Goal: Transaction & Acquisition: Purchase product/service

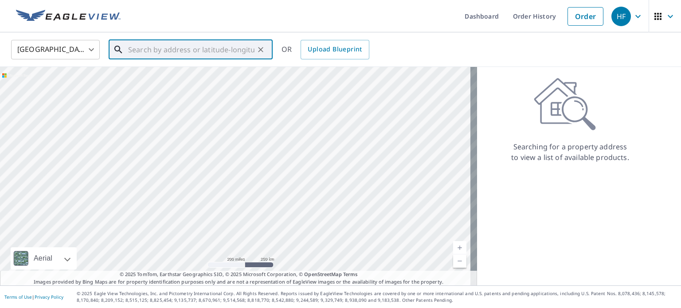
click at [134, 51] on input "text" at bounding box center [191, 49] width 126 height 25
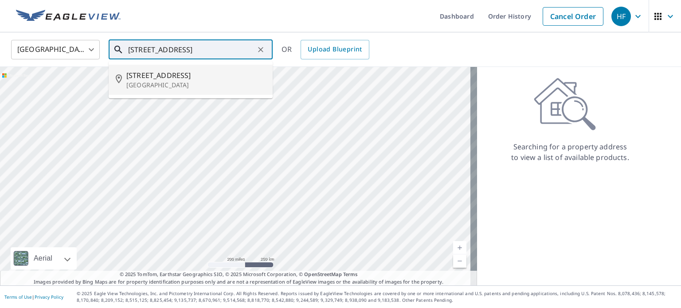
click at [153, 49] on input "[STREET_ADDRESS]" at bounding box center [191, 49] width 126 height 25
click at [167, 79] on span "6278 State Route 233" at bounding box center [195, 75] width 139 height 11
type input "[STREET_ADDRESS]"
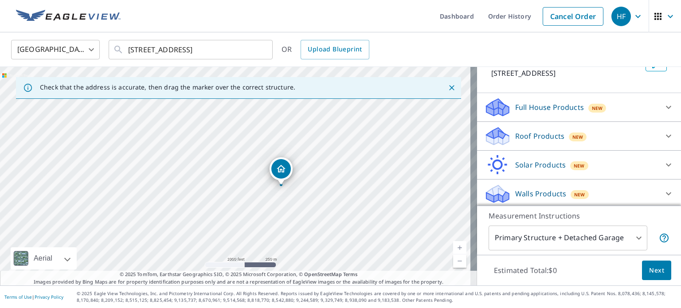
scroll to position [67, 0]
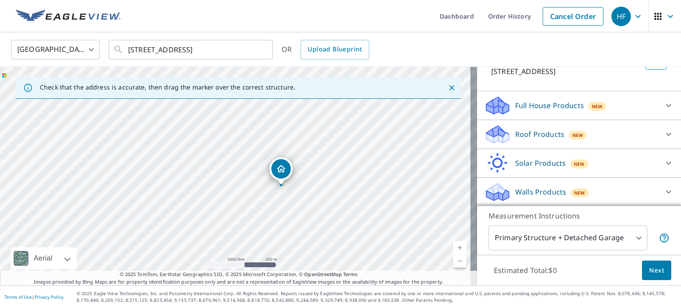
click at [617, 133] on div "Roof Products New" at bounding box center [571, 134] width 174 height 21
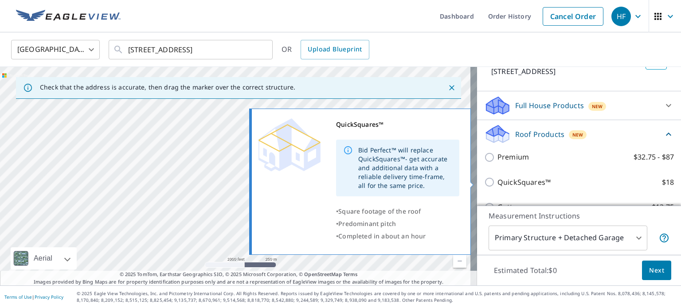
click at [484, 182] on input "QuickSquares™ $18" at bounding box center [490, 182] width 13 height 11
checkbox input "true"
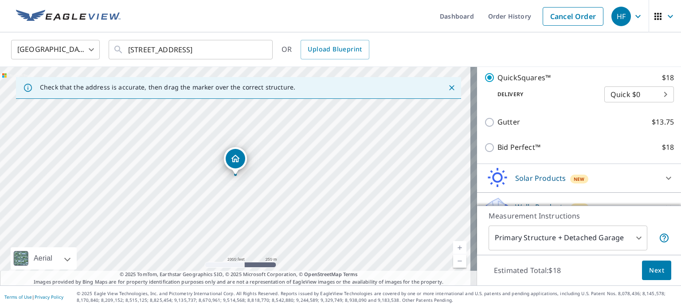
scroll to position [200, 0]
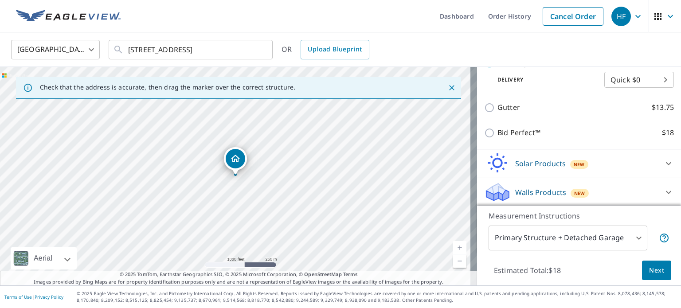
click at [632, 238] on body "HF HF Dashboard Order History Cancel Order HF [GEOGRAPHIC_DATA] US ​ [STREET_AD…" at bounding box center [340, 154] width 681 height 308
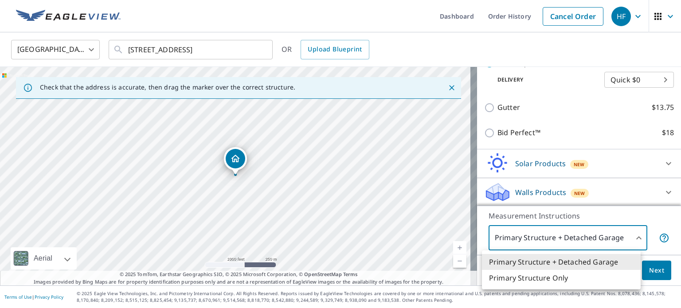
click at [564, 280] on li "Primary Structure Only" at bounding box center [561, 278] width 159 height 16
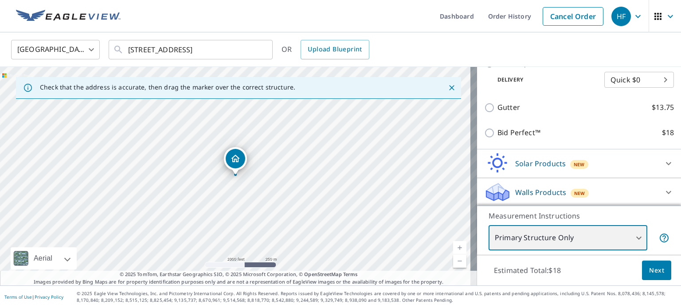
type input "2"
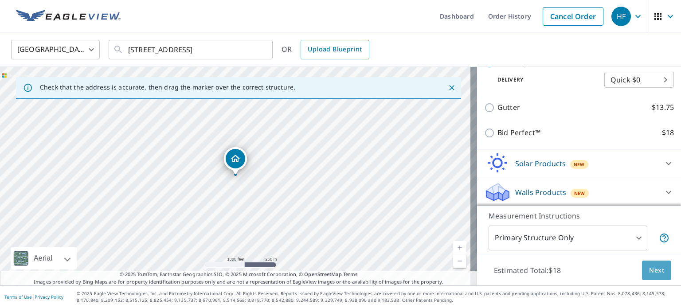
click at [653, 273] on span "Next" at bounding box center [656, 270] width 15 height 11
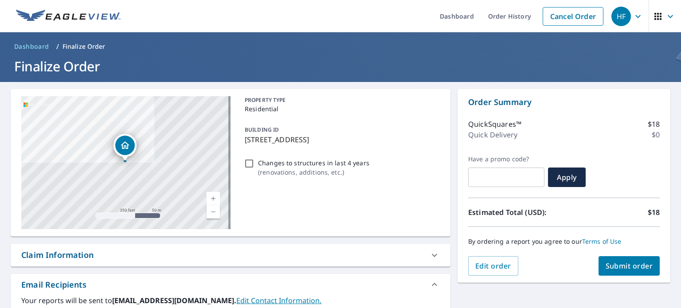
scroll to position [44, 0]
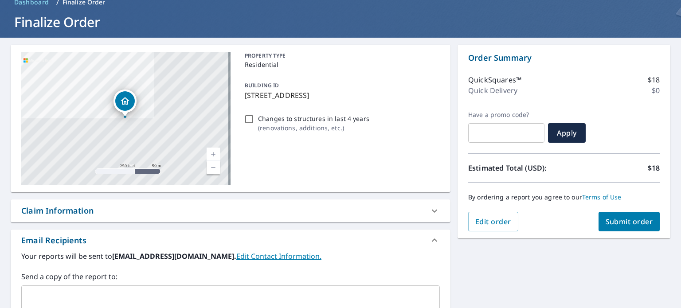
click at [606, 222] on span "Submit order" at bounding box center [629, 222] width 47 height 10
